Goal: Contribute content

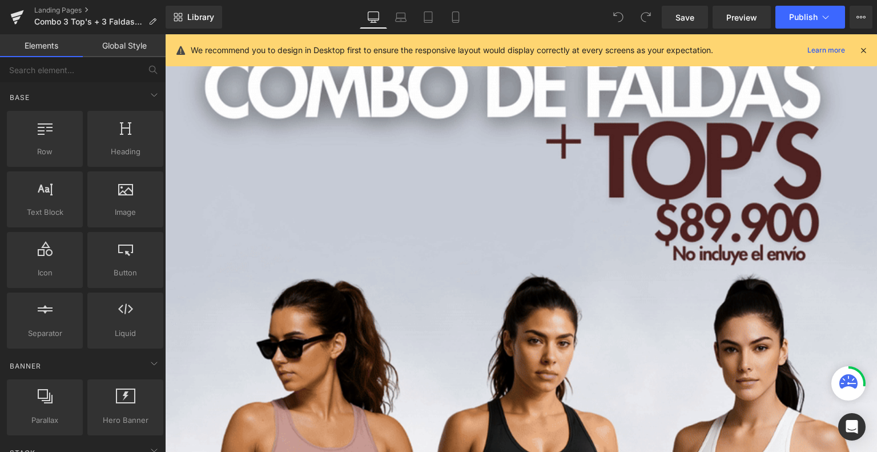
click at [862, 51] on icon at bounding box center [864, 50] width 10 height 10
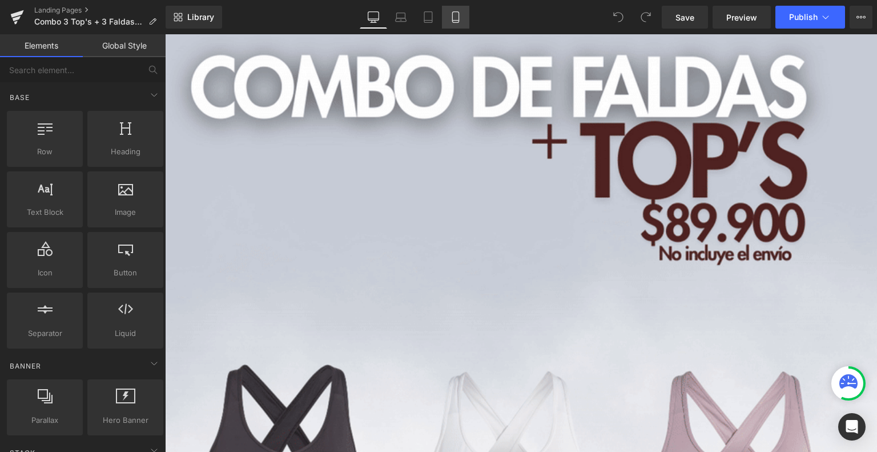
click at [452, 21] on icon at bounding box center [455, 21] width 6 height 0
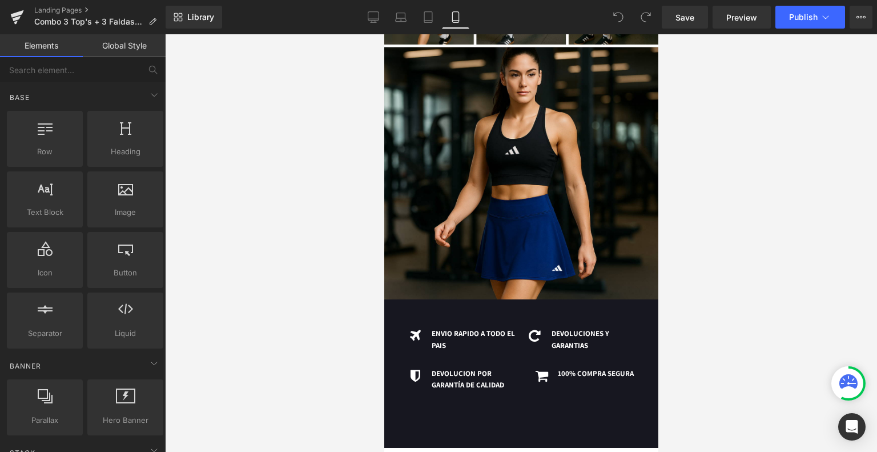
scroll to position [1679, 0]
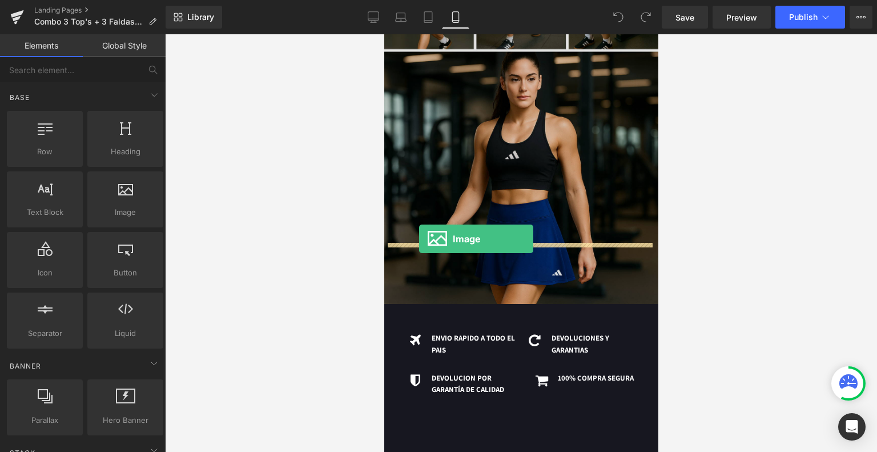
drag, startPoint x: 507, startPoint y: 242, endPoint x: 419, endPoint y: 239, distance: 88.0
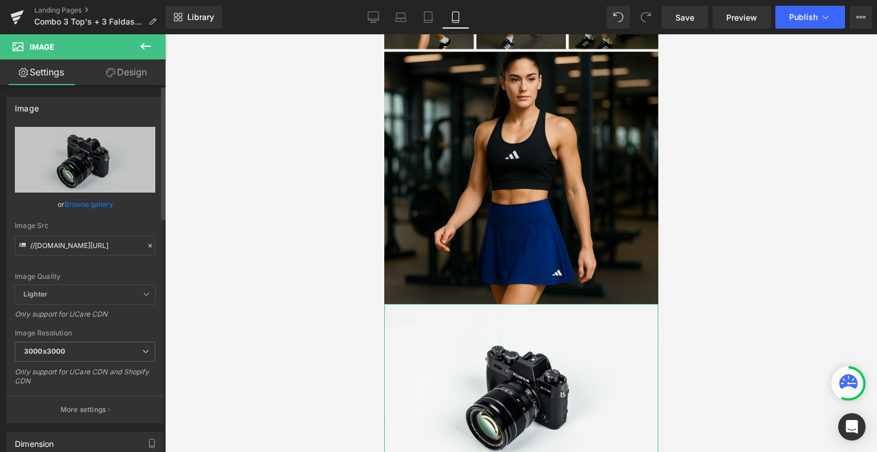
click at [93, 206] on link "Browse gallery" at bounding box center [89, 204] width 49 height 20
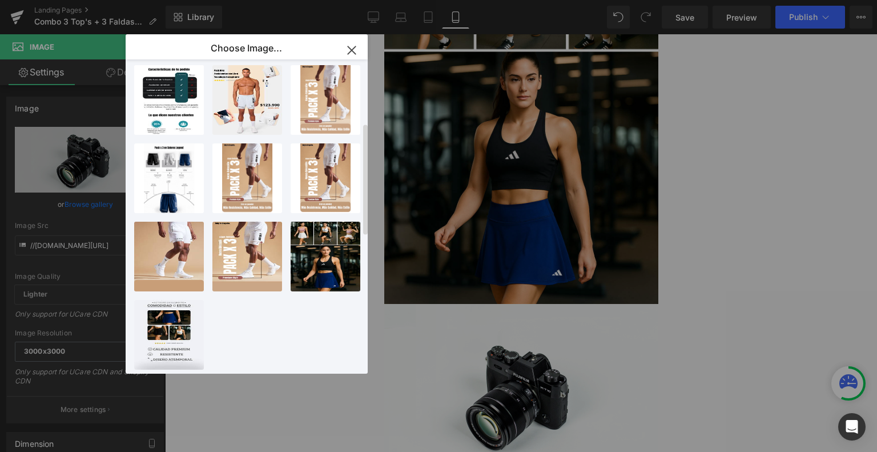
scroll to position [0, 0]
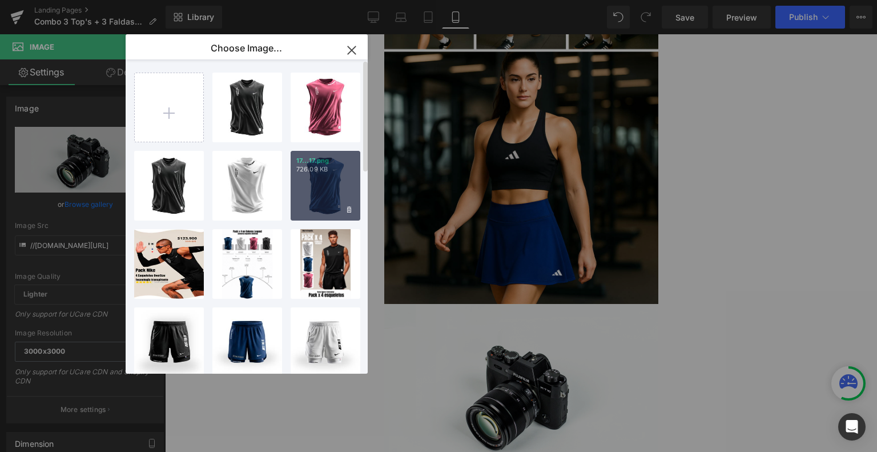
type input "C:\fakepath\Diseños varios Landing #2 (9).png"
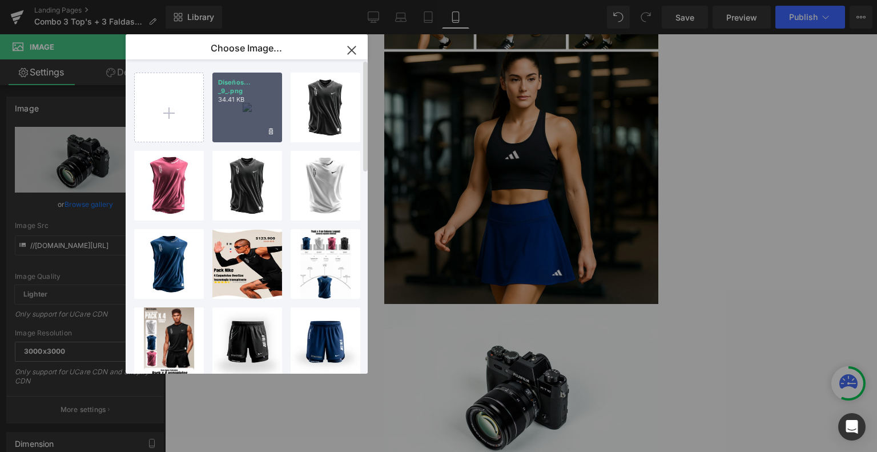
click at [233, 121] on div "Diseños... _9_.png 34.41 KB" at bounding box center [247, 108] width 70 height 70
type input "[URL][DOMAIN_NAME]"
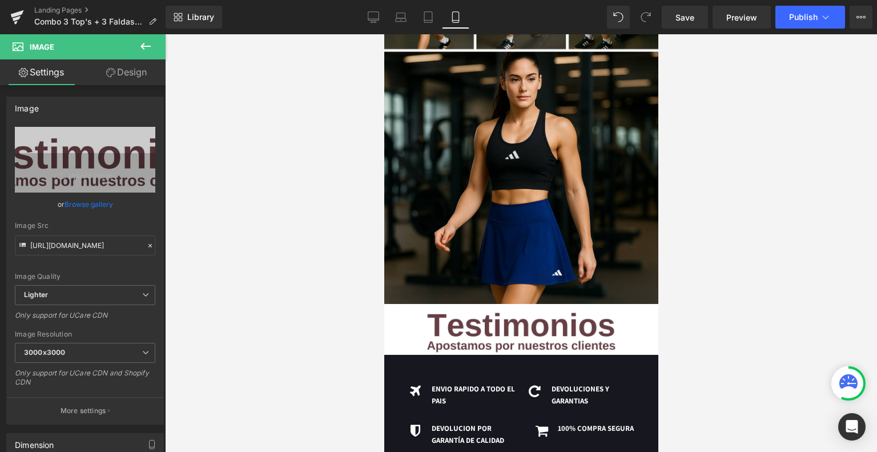
click at [142, 52] on icon at bounding box center [146, 46] width 14 height 14
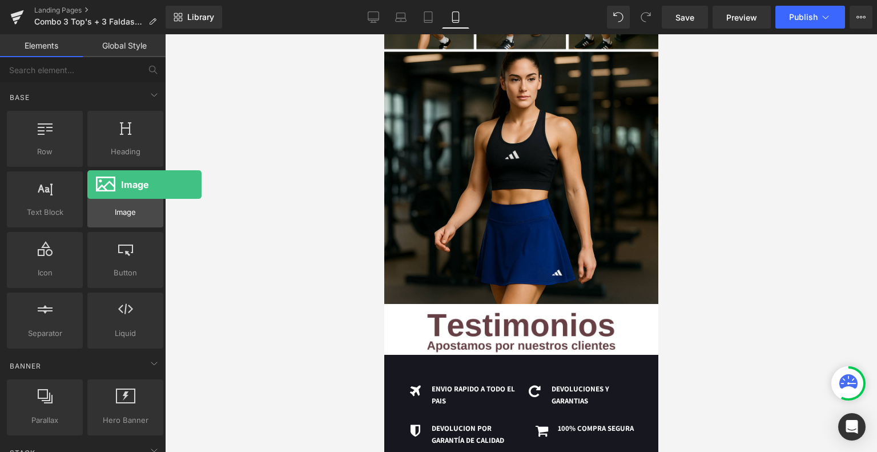
drag, startPoint x: 121, startPoint y: 205, endPoint x: 89, endPoint y: 186, distance: 37.9
click at [91, 186] on div at bounding box center [125, 194] width 69 height 26
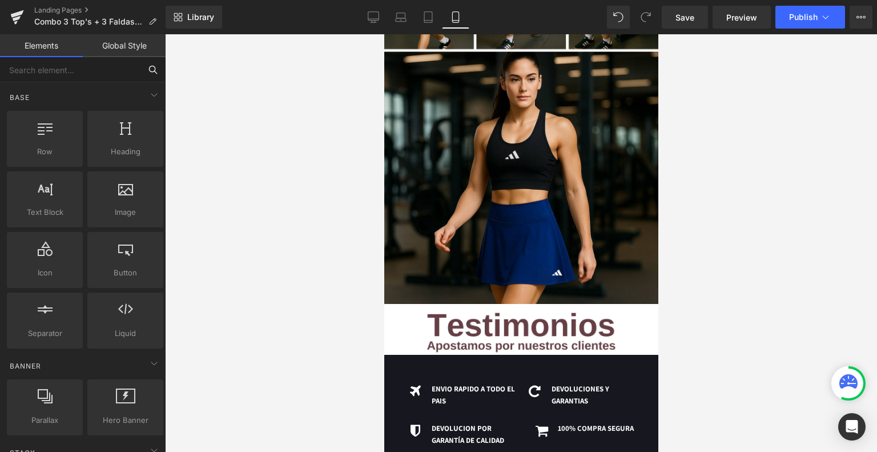
click at [118, 70] on input "text" at bounding box center [70, 69] width 141 height 25
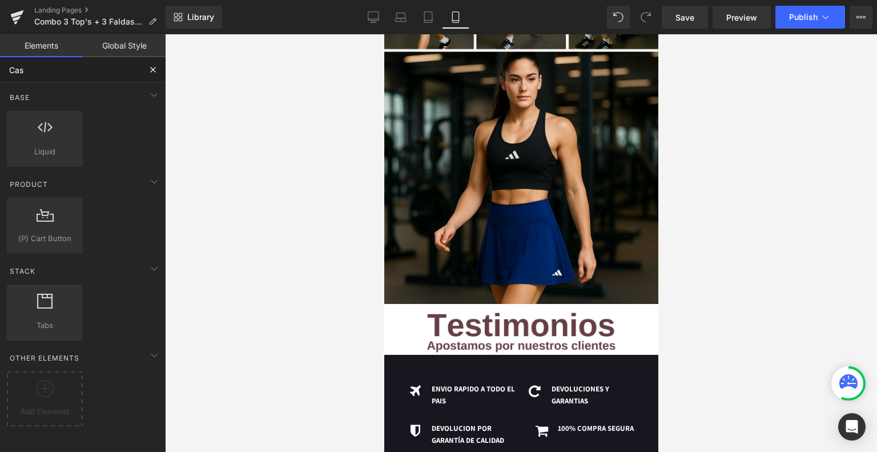
type input "Casu"
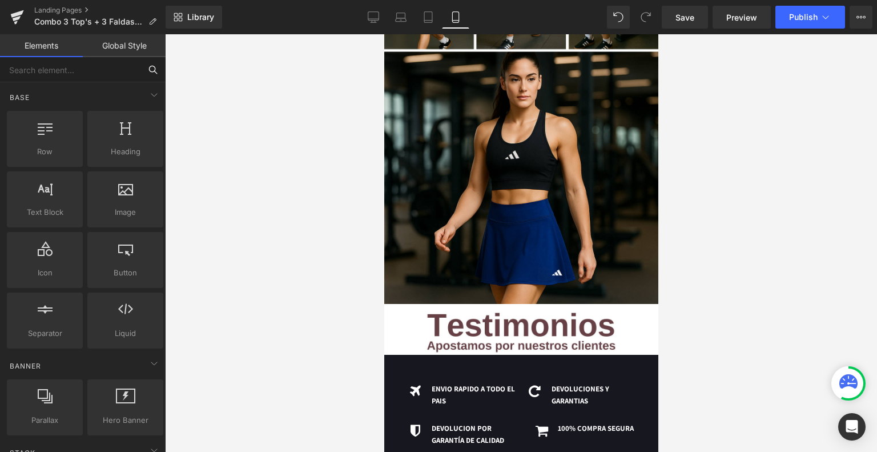
click at [126, 70] on input "text" at bounding box center [70, 69] width 141 height 25
type input "C"
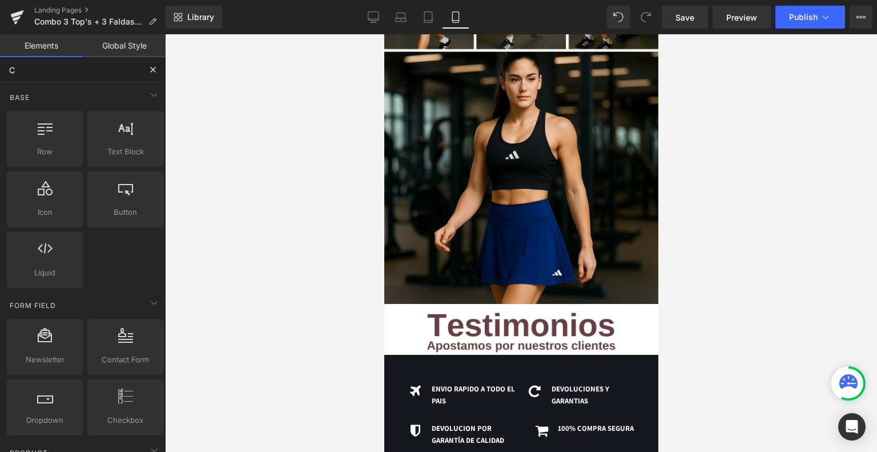
type input "Ca"
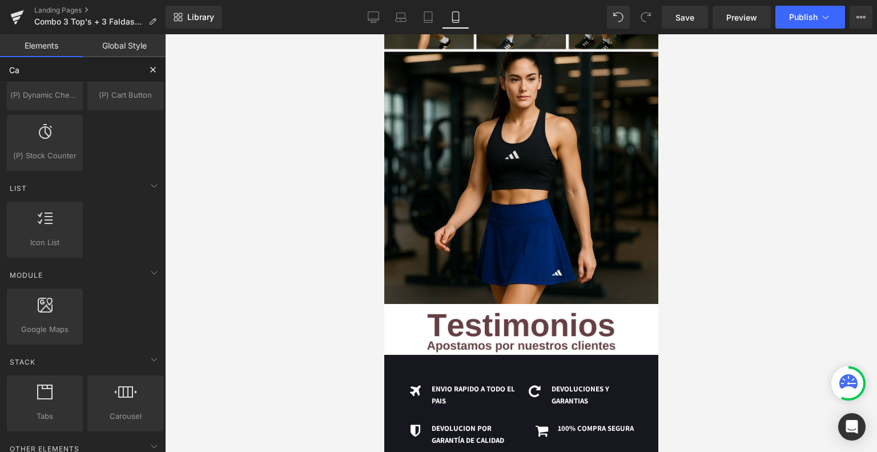
scroll to position [216, 0]
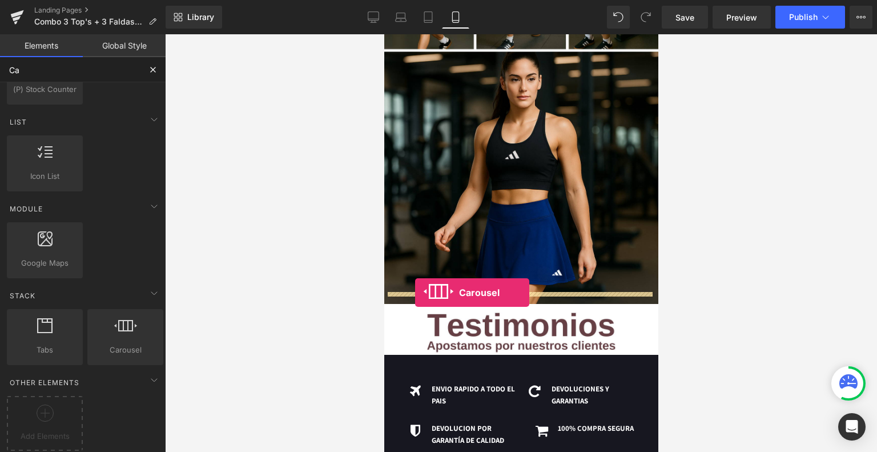
drag, startPoint x: 513, startPoint y: 352, endPoint x: 415, endPoint y: 292, distance: 115.1
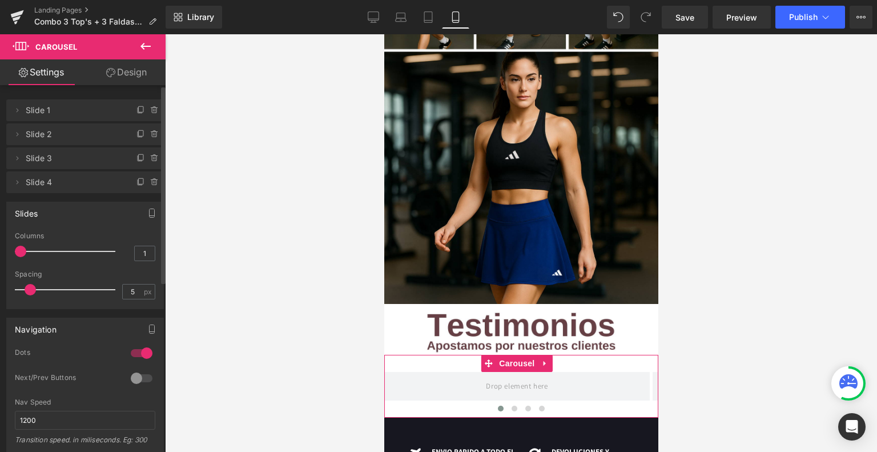
type input "2"
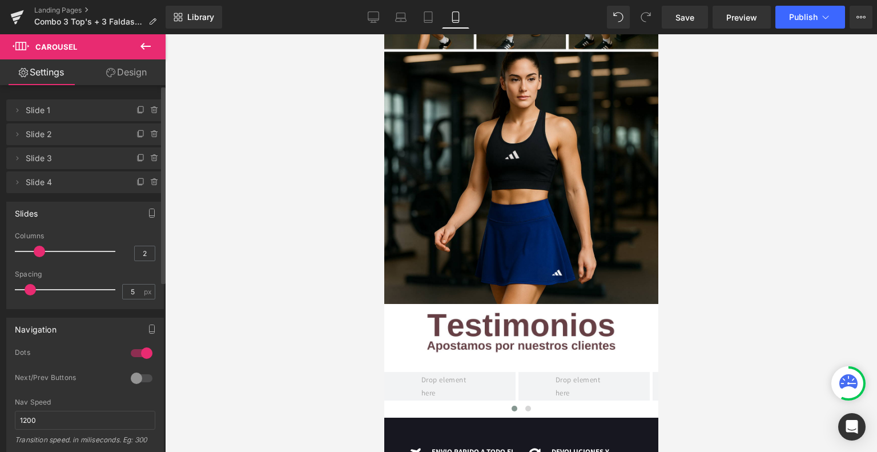
drag, startPoint x: 21, startPoint y: 252, endPoint x: 33, endPoint y: 255, distance: 12.5
click at [33, 255] on div at bounding box center [68, 251] width 95 height 23
click at [149, 45] on icon at bounding box center [146, 46] width 14 height 14
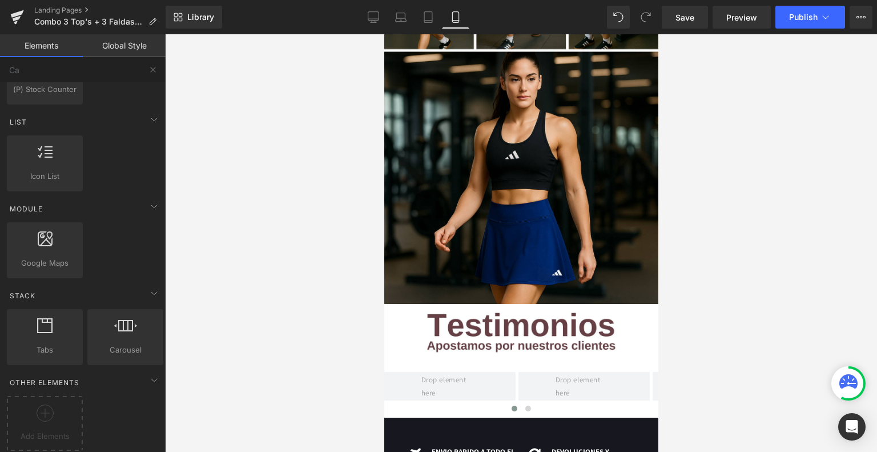
click at [153, 62] on button at bounding box center [153, 69] width 25 height 25
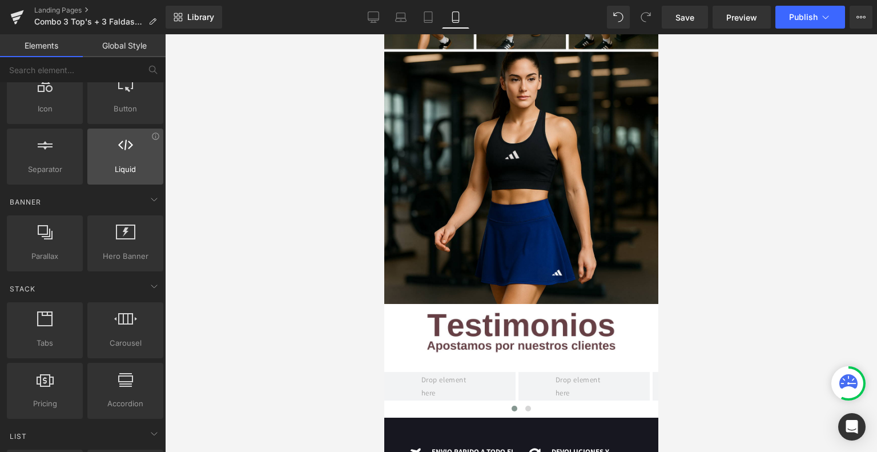
scroll to position [0, 0]
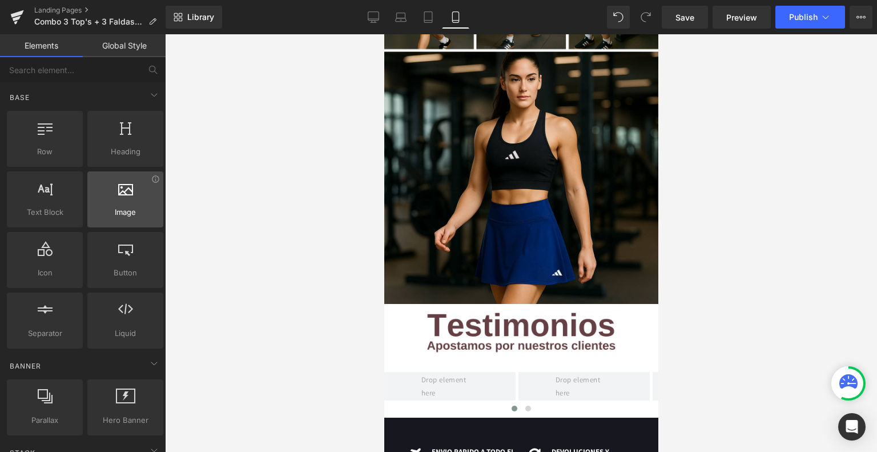
click at [118, 194] on icon at bounding box center [125, 188] width 15 height 15
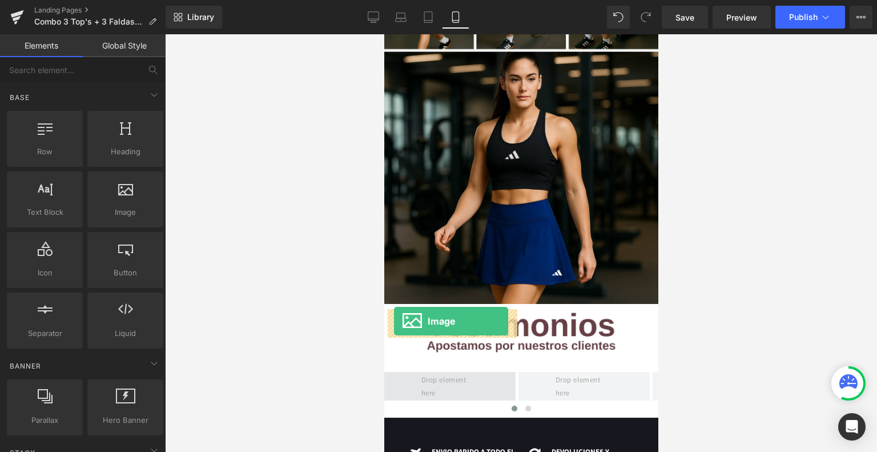
drag, startPoint x: 510, startPoint y: 239, endPoint x: 394, endPoint y: 322, distance: 142.6
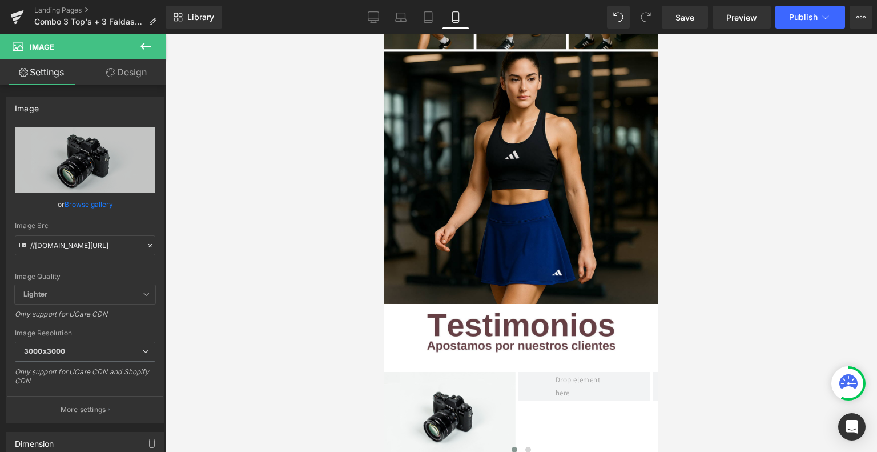
click at [142, 43] on icon at bounding box center [146, 46] width 14 height 14
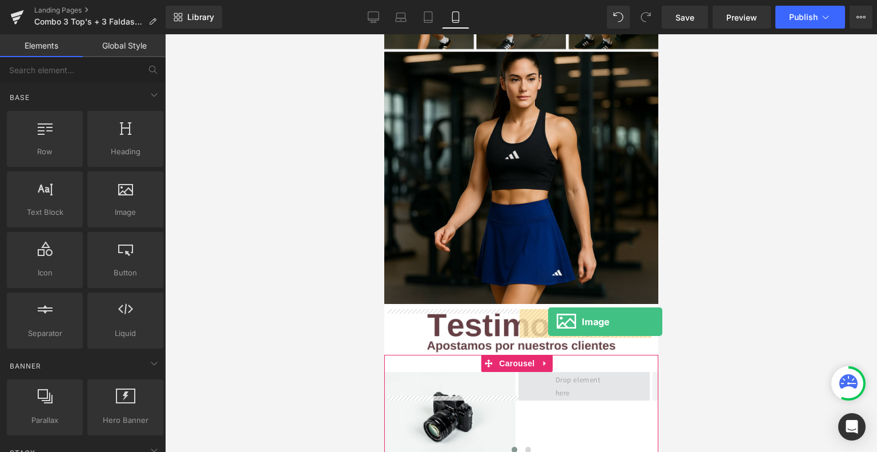
drag, startPoint x: 509, startPoint y: 228, endPoint x: 545, endPoint y: 323, distance: 101.4
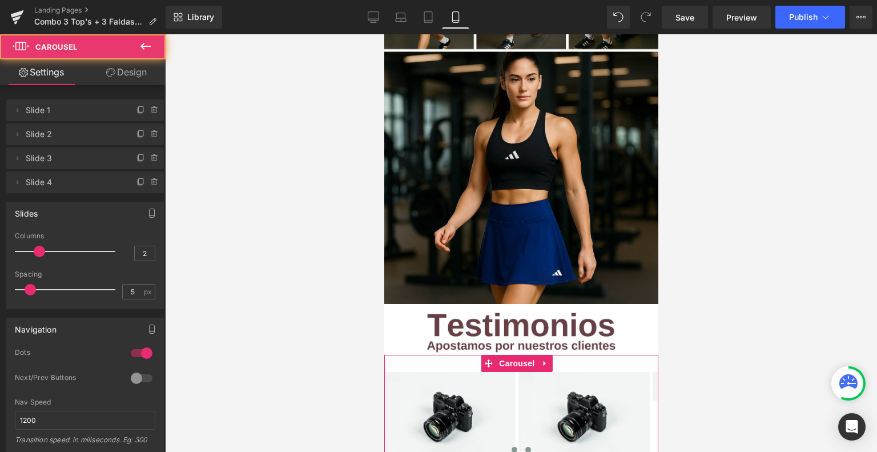
click at [525, 447] on span at bounding box center [528, 450] width 6 height 6
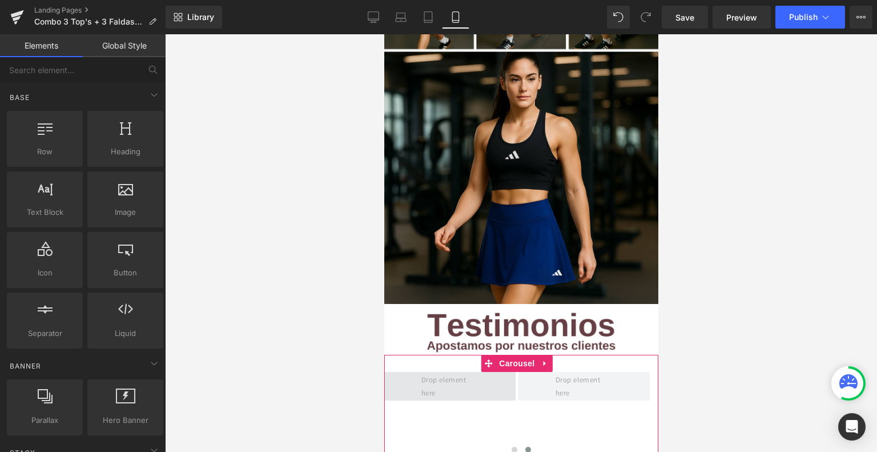
click at [444, 370] on span at bounding box center [450, 386] width 66 height 33
drag, startPoint x: 502, startPoint y: 232, endPoint x: 407, endPoint y: 324, distance: 131.7
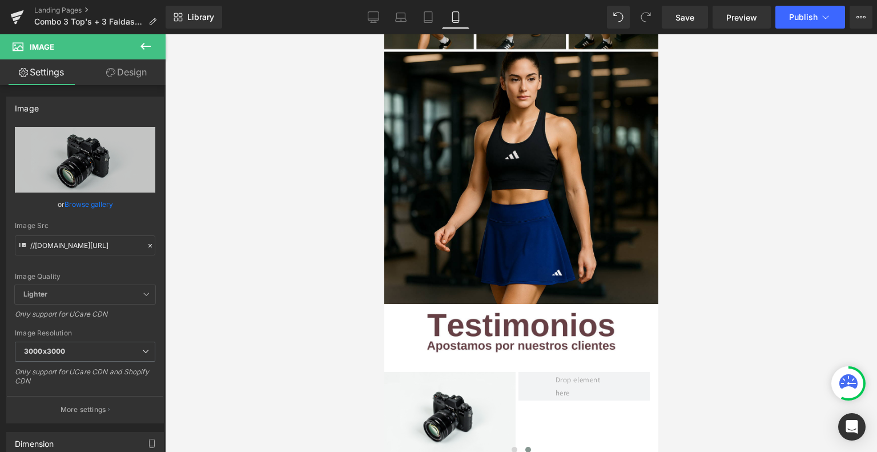
click at [149, 50] on icon at bounding box center [146, 46] width 14 height 14
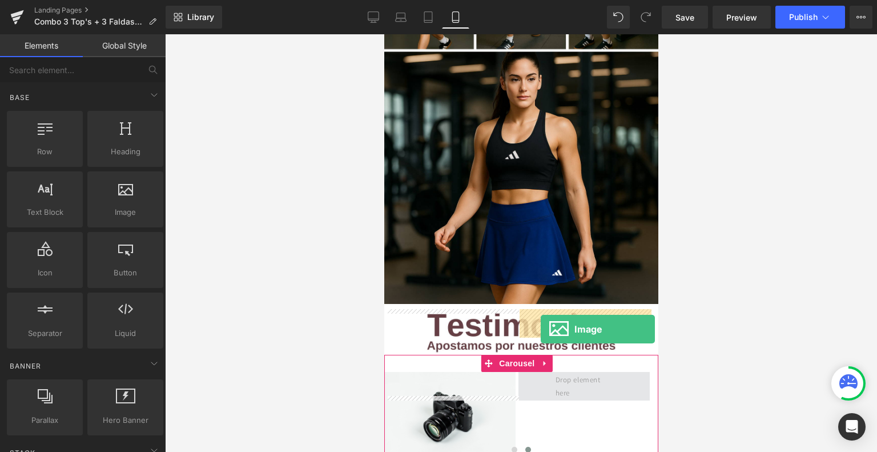
drag, startPoint x: 524, startPoint y: 226, endPoint x: 540, endPoint y: 324, distance: 99.5
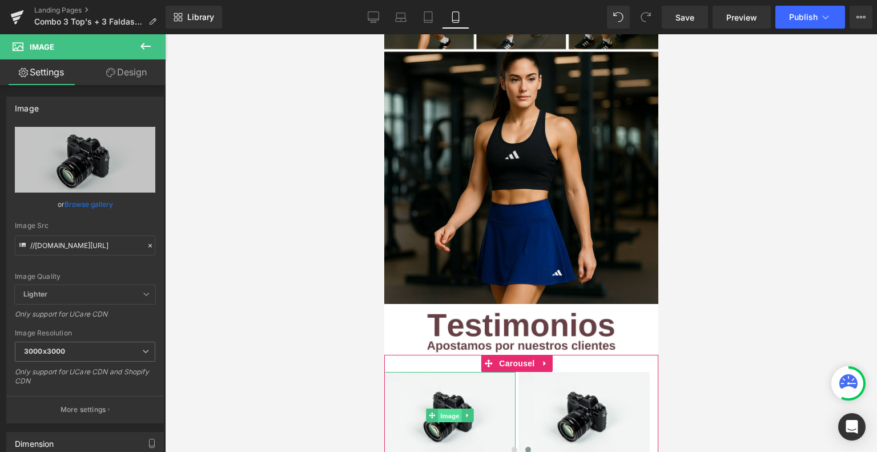
click at [448, 409] on span "Image" at bounding box center [450, 416] width 24 height 14
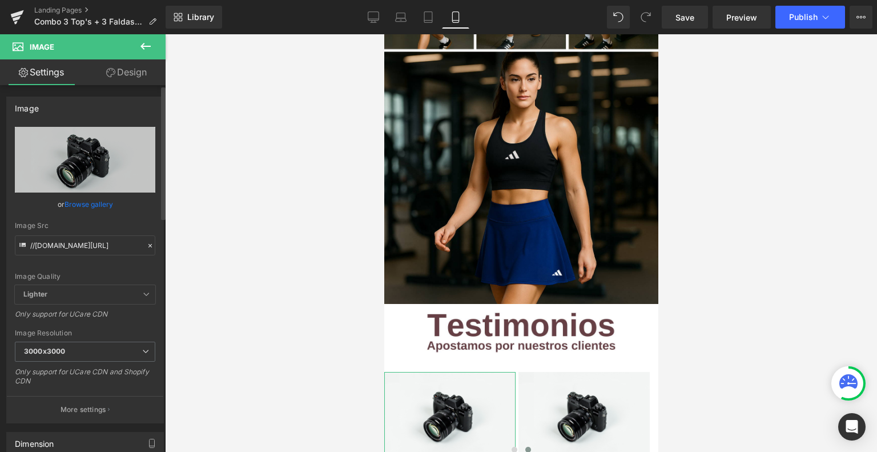
click at [94, 202] on link "Browse gallery" at bounding box center [89, 204] width 49 height 20
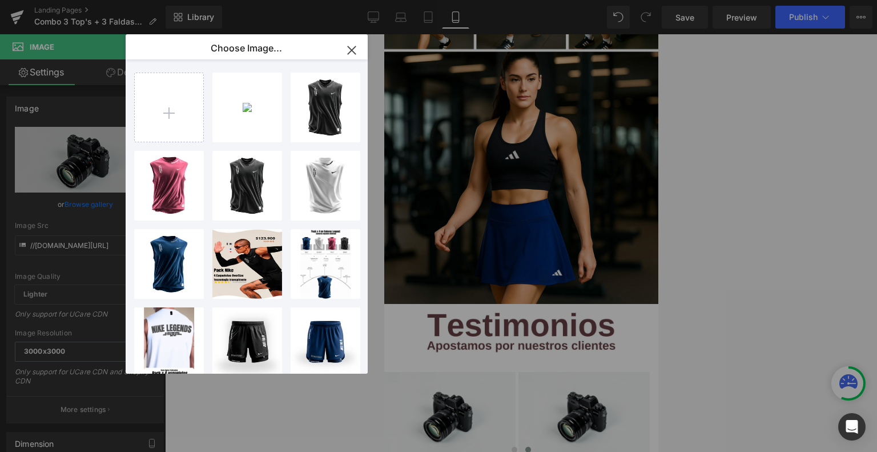
type input "C:\fakepath\Testimonos V2 (18).png"
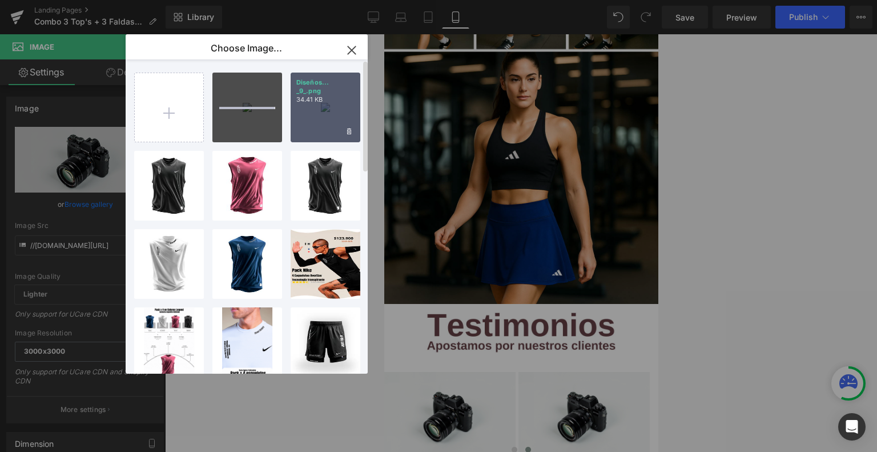
type input "C:\fakepath\Testimonos V2 (17).png"
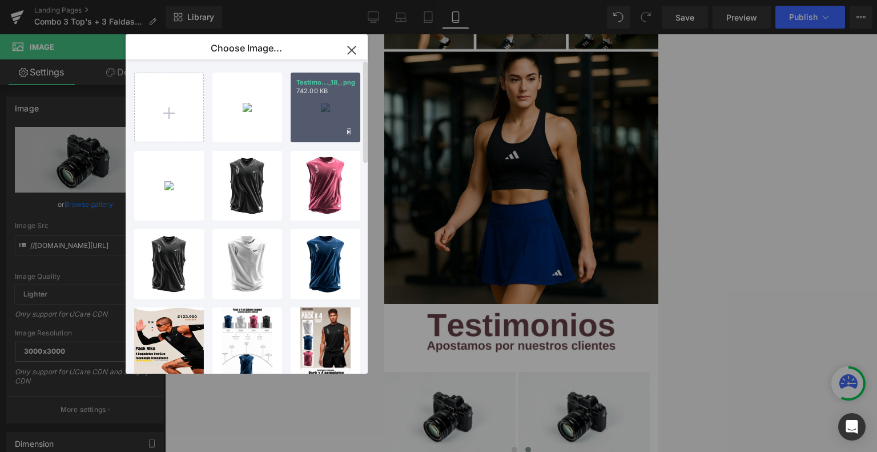
type input "C:\fakepath\Testimonos V2 (16).png"
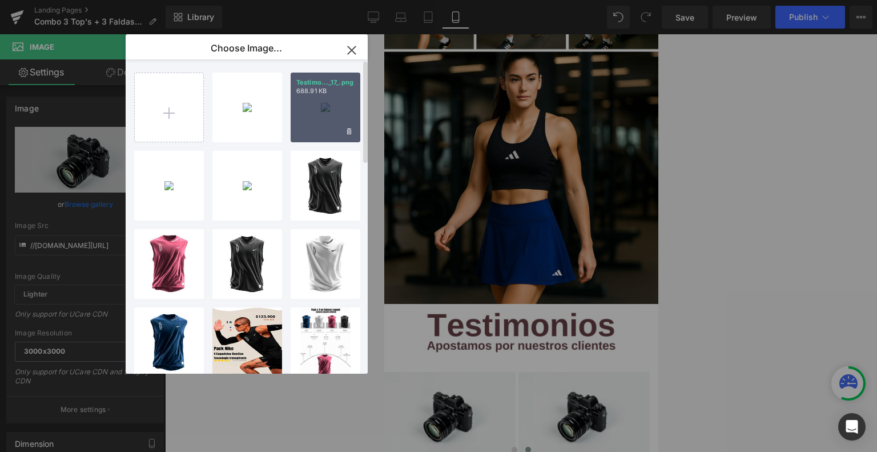
type input "C:\fakepath\Testimonos V2 (15).png"
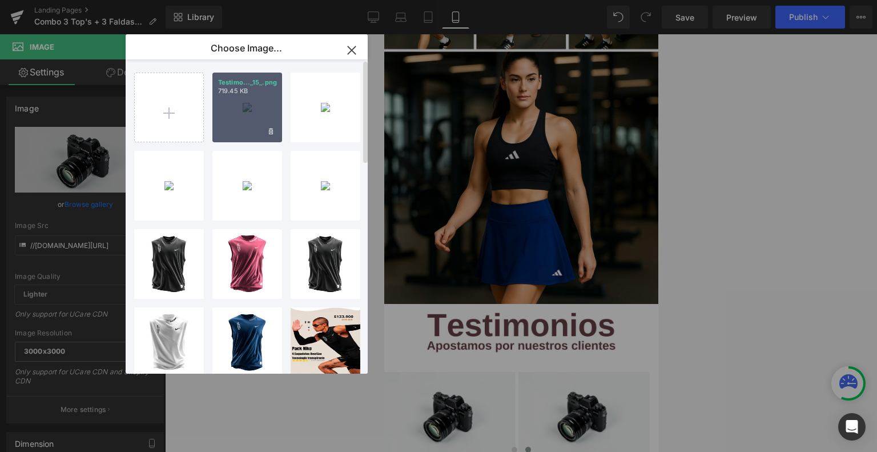
click at [262, 113] on div "Testimo..._15_.png 719.45 KB" at bounding box center [247, 108] width 70 height 70
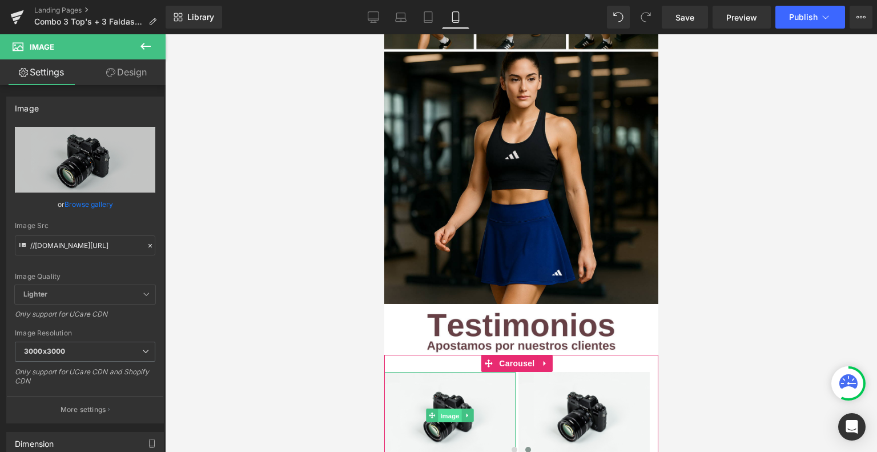
click at [442, 409] on span "Image" at bounding box center [450, 416] width 24 height 14
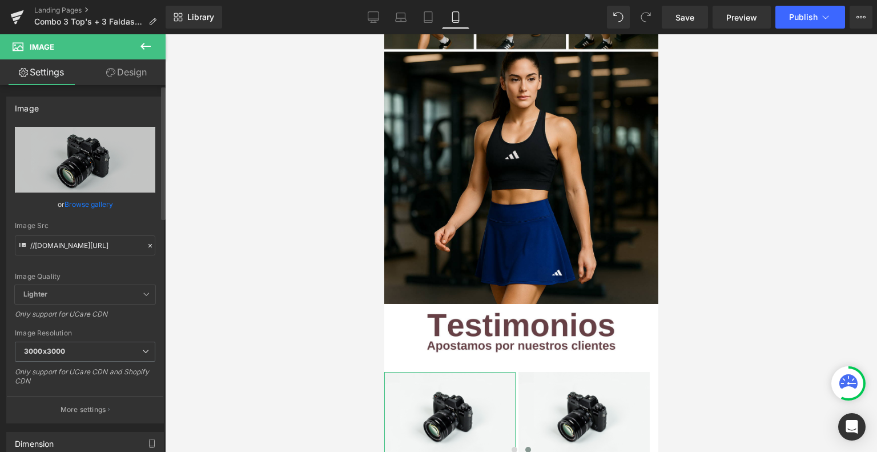
click at [102, 206] on link "Browse gallery" at bounding box center [89, 204] width 49 height 20
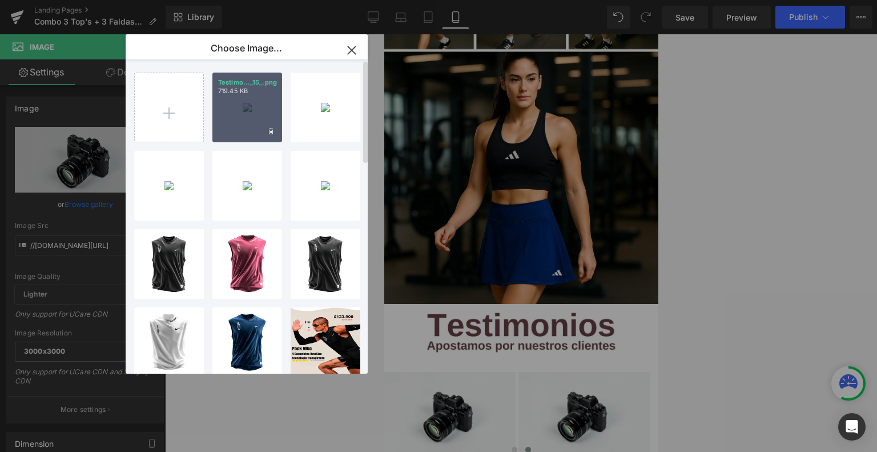
click at [255, 104] on div "Testimo..._15_.png 719.45 KB" at bounding box center [247, 108] width 70 height 70
type input "[URL][DOMAIN_NAME]"
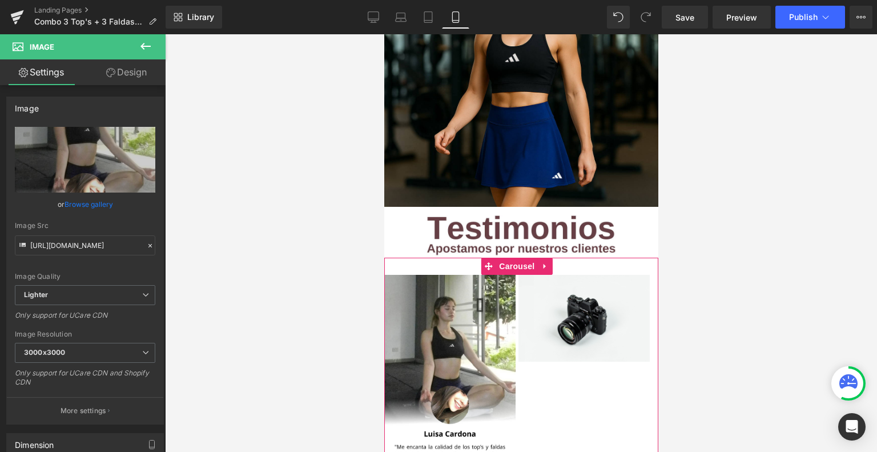
scroll to position [1779, 0]
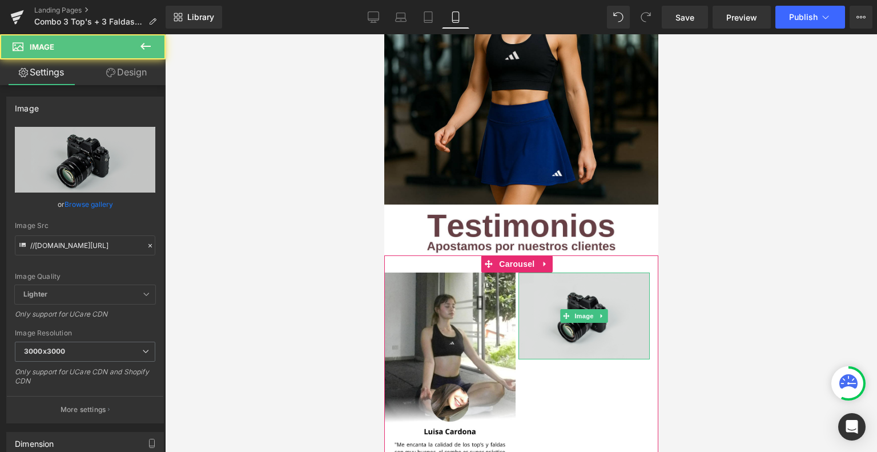
click at [572, 272] on img at bounding box center [583, 315] width 131 height 87
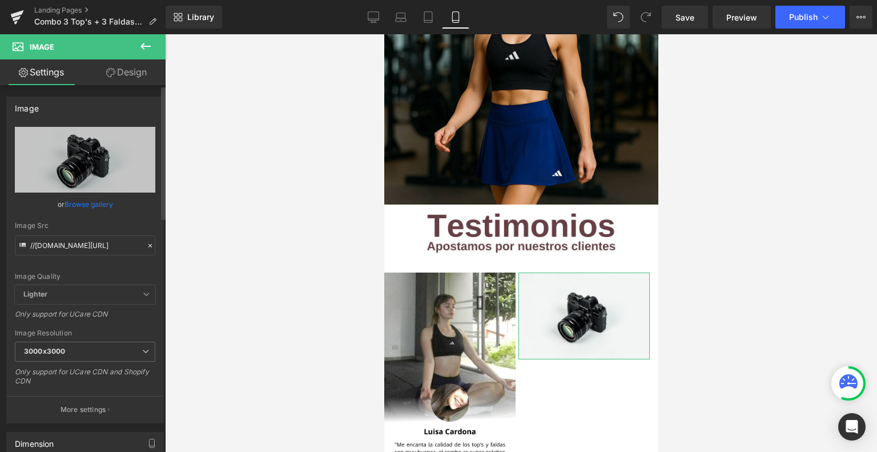
click at [102, 203] on link "Browse gallery" at bounding box center [89, 204] width 49 height 20
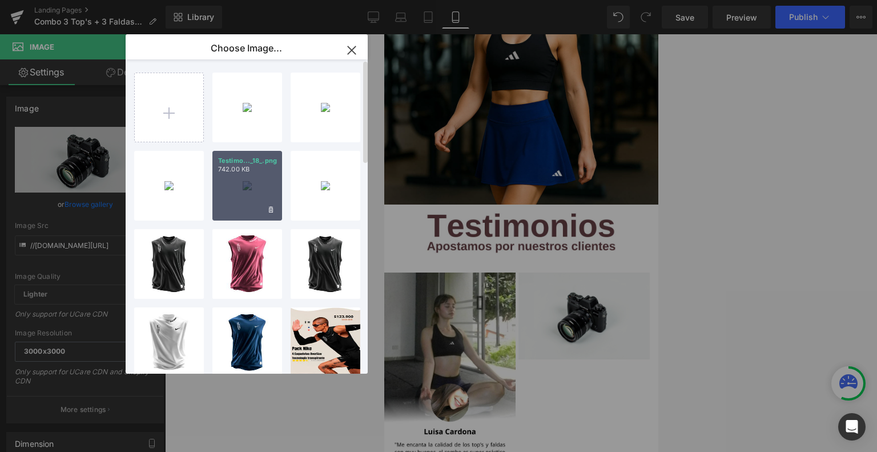
click at [247, 169] on p "742.00 KB" at bounding box center [247, 169] width 58 height 9
type input "[URL][DOMAIN_NAME]"
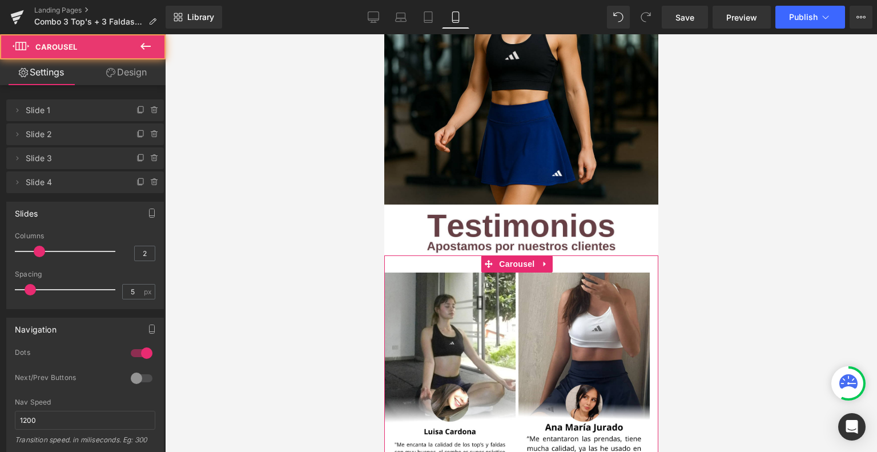
click at [511, 451] on span at bounding box center [514, 461] width 6 height 6
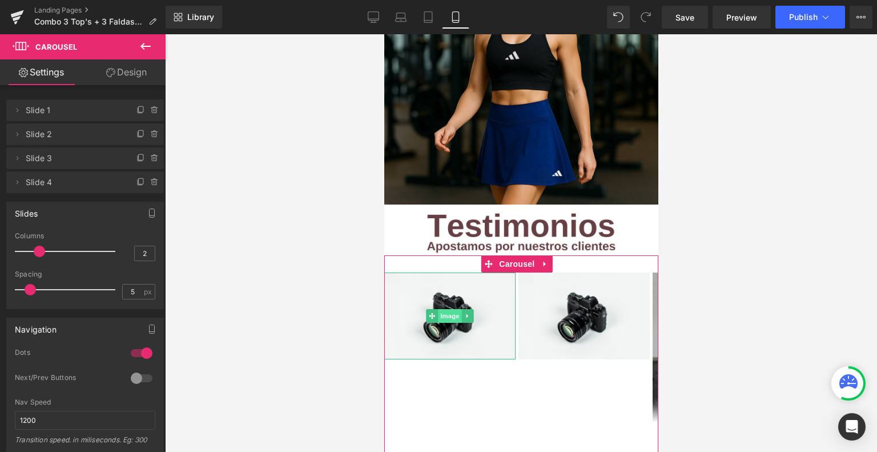
click at [448, 309] on span "Image" at bounding box center [450, 316] width 24 height 14
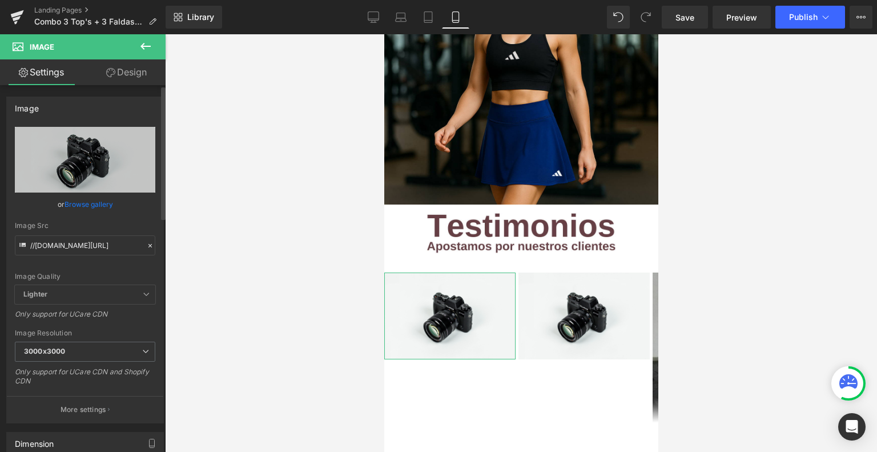
click at [86, 198] on link "Browse gallery" at bounding box center [89, 204] width 49 height 20
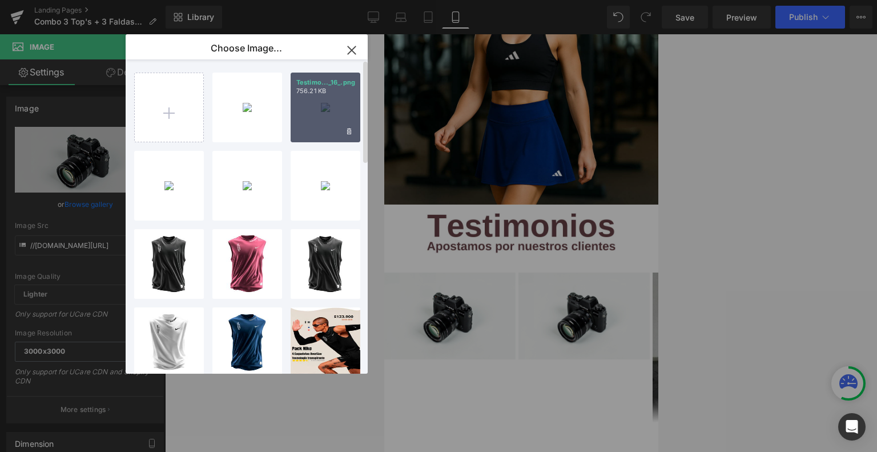
click at [324, 105] on div "Testimo..._16_.png 756.21 KB" at bounding box center [326, 108] width 70 height 70
type input "[URL][DOMAIN_NAME]"
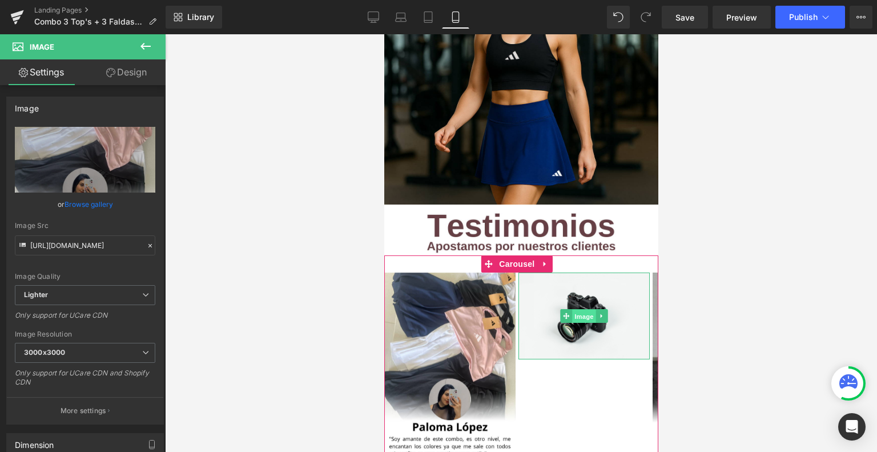
click at [588, 310] on span "Image" at bounding box center [584, 317] width 24 height 14
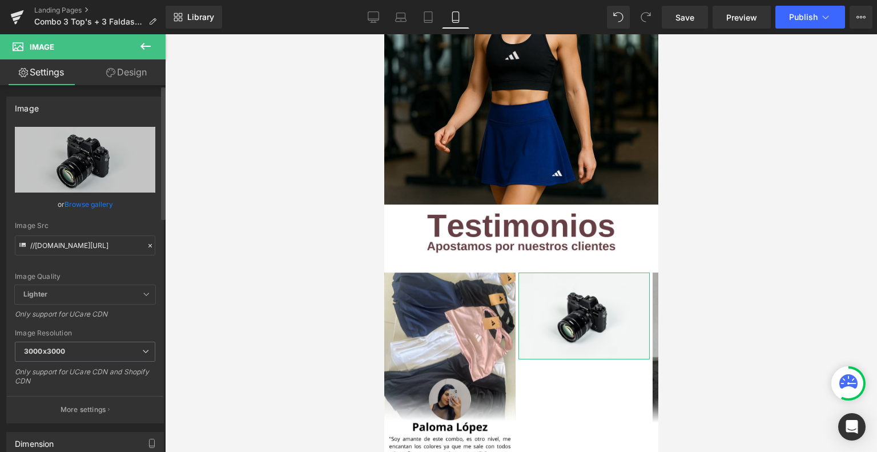
click at [93, 209] on link "Browse gallery" at bounding box center [89, 204] width 49 height 20
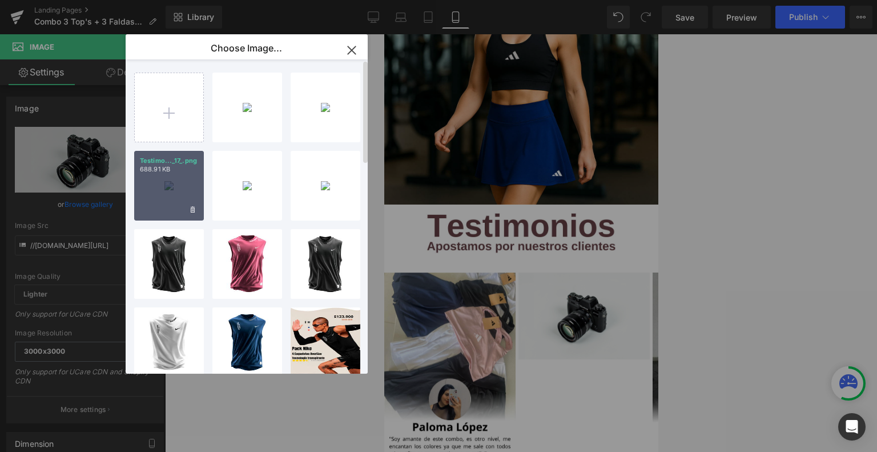
click at [185, 174] on div "Testimo..._17_.png 688.91 KB" at bounding box center [169, 186] width 70 height 70
type input "[URL][DOMAIN_NAME]"
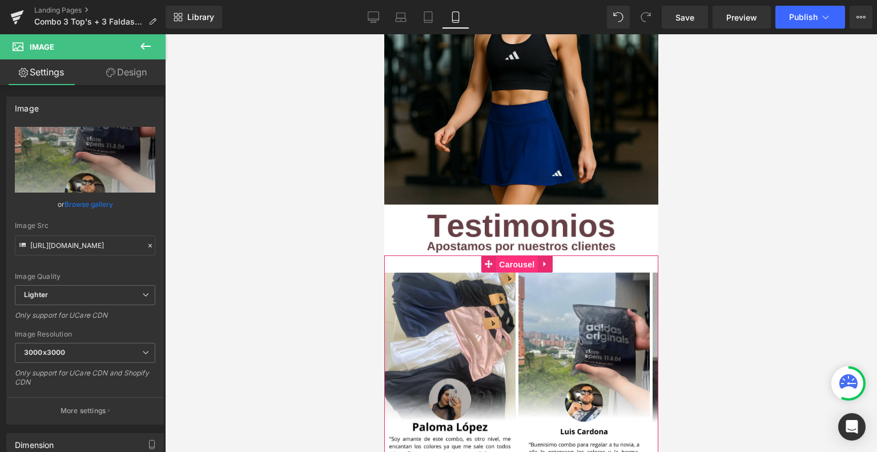
click at [512, 256] on span "Carousel" at bounding box center [516, 264] width 41 height 17
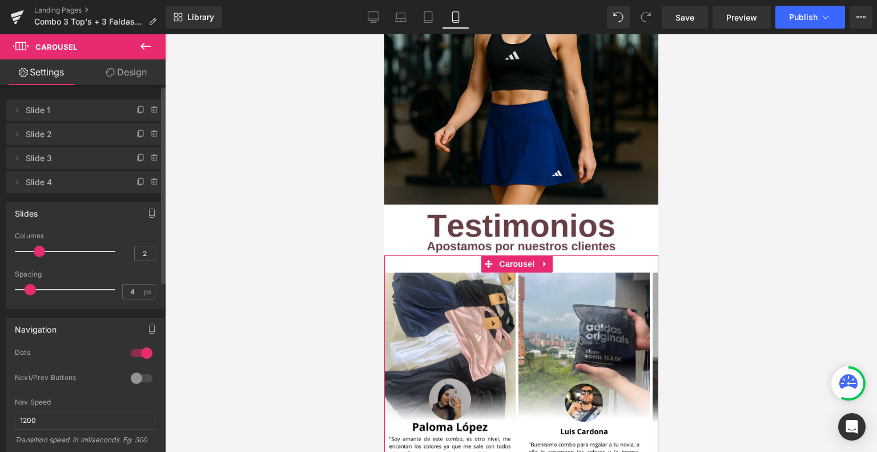
type input "0"
drag, startPoint x: 25, startPoint y: 291, endPoint x: 0, endPoint y: 295, distance: 25.4
click at [0, 295] on div "Slides 3 Columns 3 3 Columns 3 3 Columns 3 2 Columns 2 5px Spacing 5 px 5px Spa…" at bounding box center [85, 251] width 171 height 116
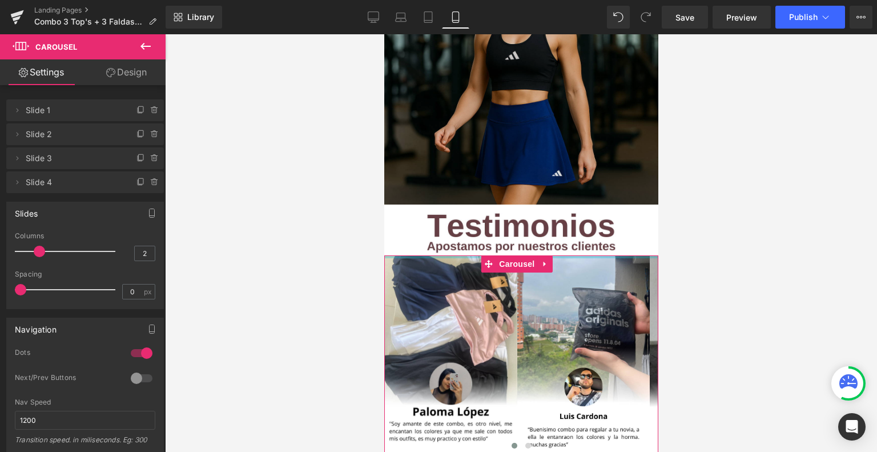
drag, startPoint x: 434, startPoint y: 195, endPoint x: 437, endPoint y: 135, distance: 60.0
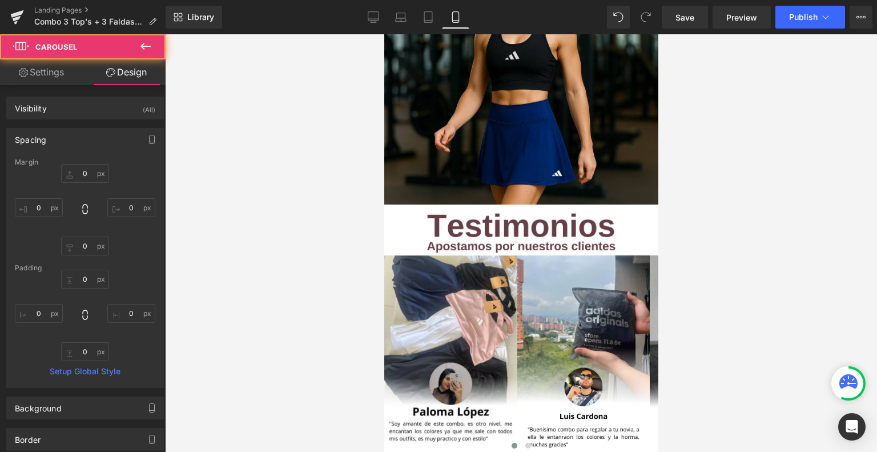
type input "0"
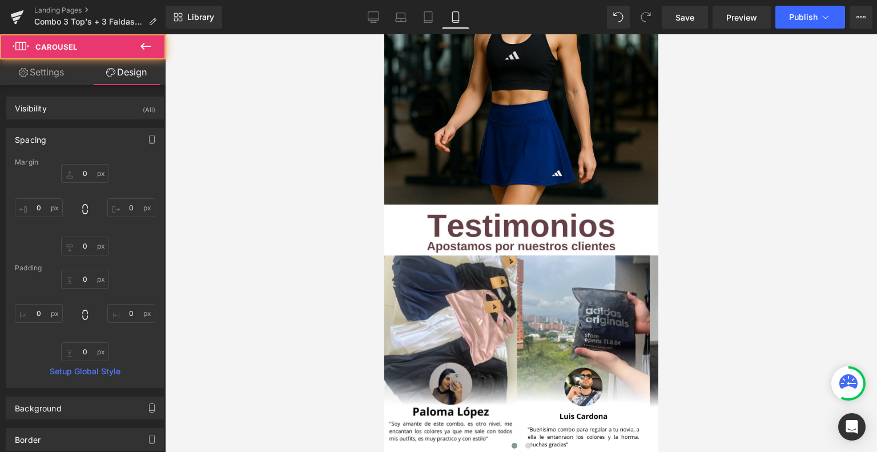
type input "0"
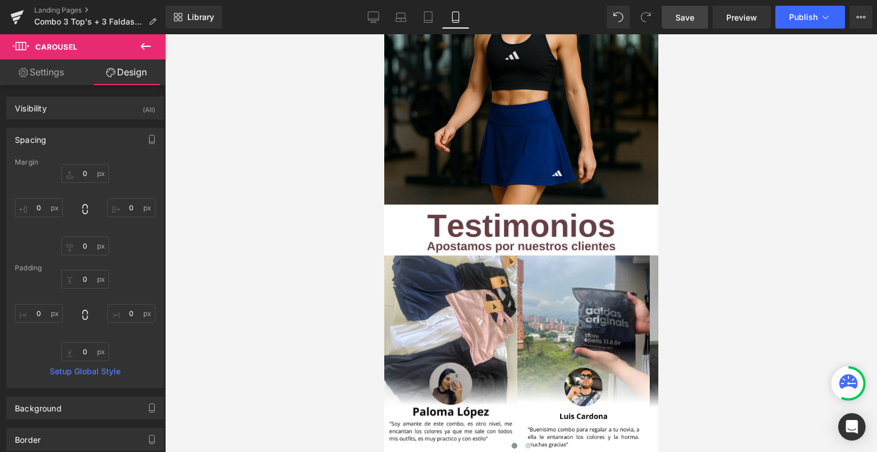
click at [681, 15] on span "Save" at bounding box center [685, 17] width 19 height 12
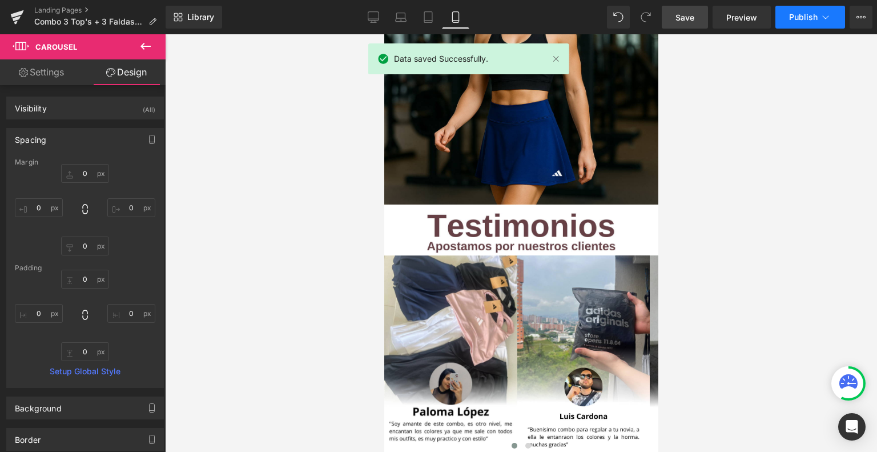
click at [818, 24] on button "Publish" at bounding box center [811, 17] width 70 height 23
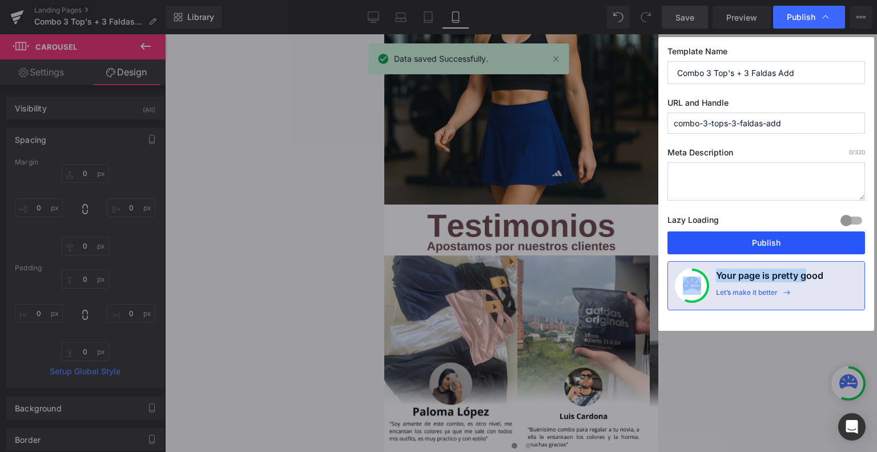
drag, startPoint x: 756, startPoint y: 254, endPoint x: 744, endPoint y: 243, distance: 16.2
click at [744, 243] on div "Template Name Combo 3 Top's + 3 Faldas Add URL and Handle combo-3-tops-3-faldas…" at bounding box center [767, 184] width 216 height 294
click at [744, 243] on button "Publish" at bounding box center [767, 242] width 198 height 23
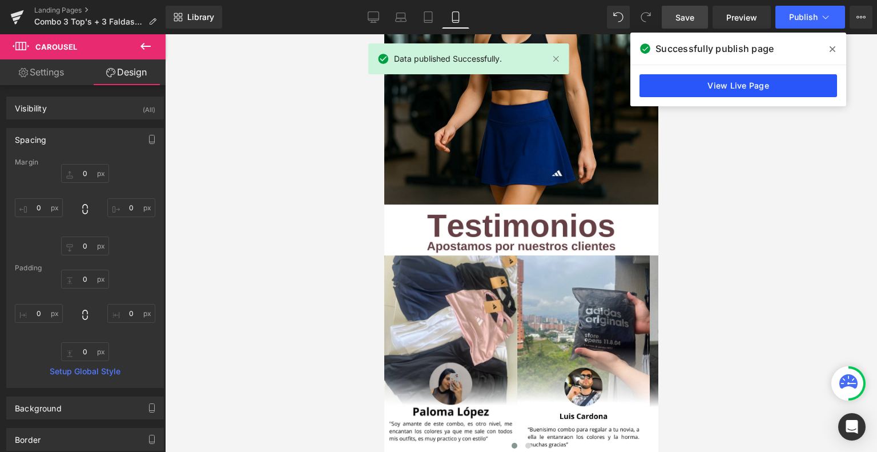
click at [753, 83] on link "View Live Page" at bounding box center [739, 85] width 198 height 23
